Goal: Navigation & Orientation: Find specific page/section

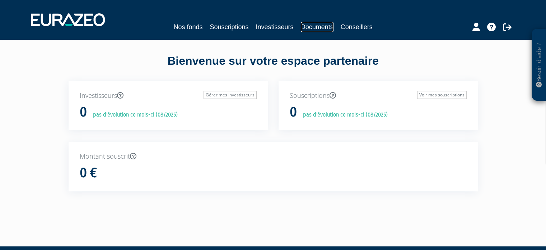
click at [321, 28] on link "Documents" at bounding box center [317, 27] width 33 height 10
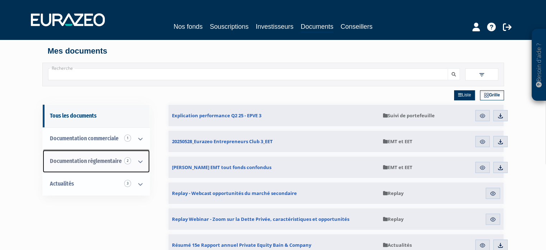
click at [68, 159] on span "Documentation règlementaire 2" at bounding box center [86, 160] width 72 height 7
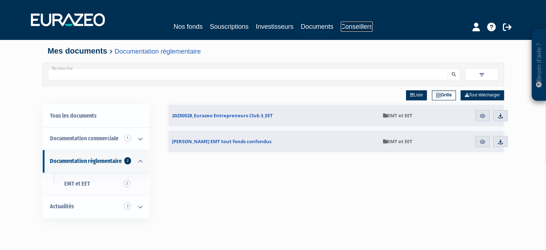
click at [363, 24] on link "Conseillers" at bounding box center [357, 27] width 32 height 10
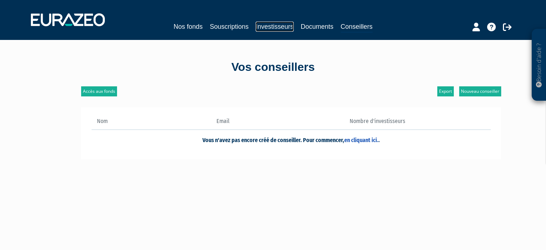
click at [279, 28] on link "Investisseurs" at bounding box center [275, 27] width 38 height 10
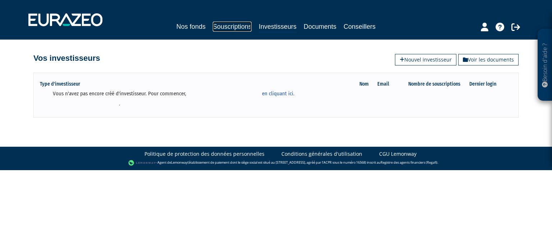
click at [238, 28] on link "Souscriptions" at bounding box center [232, 27] width 39 height 10
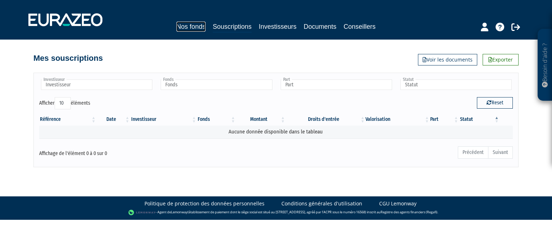
click at [187, 27] on link "Nos fonds" at bounding box center [190, 27] width 29 height 10
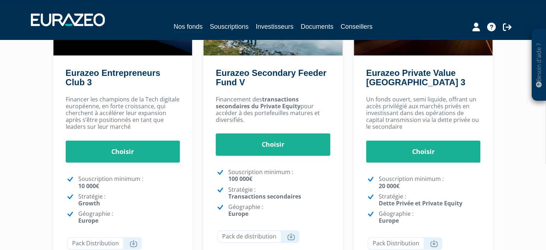
scroll to position [62, 0]
